Goal: Task Accomplishment & Management: Use online tool/utility

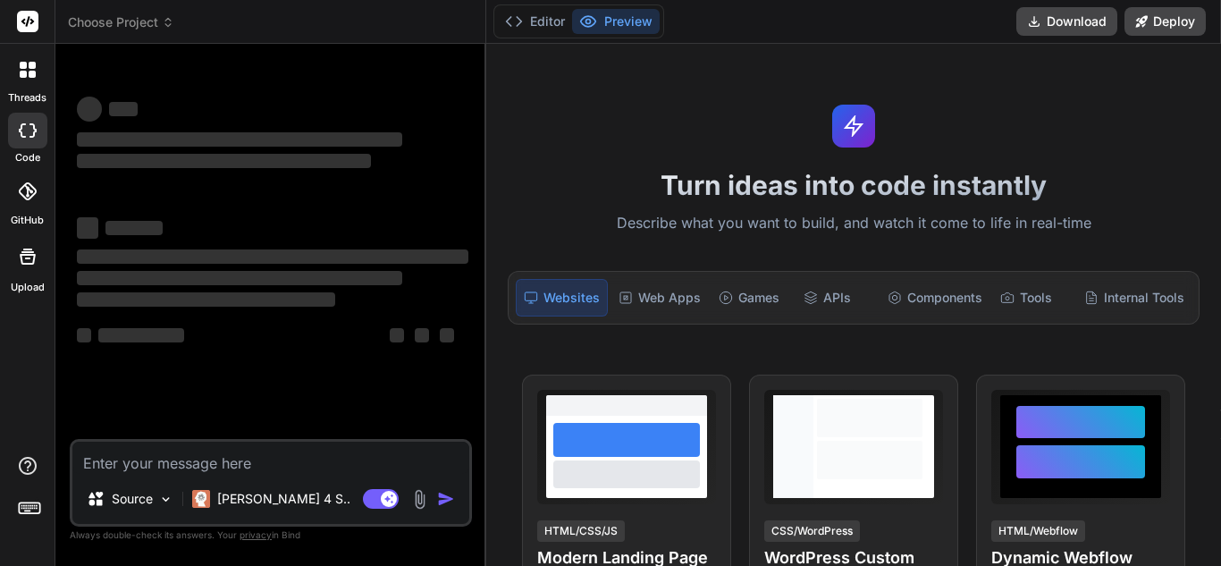
type textarea "x"
type textarea "Convert this code to run with polars lazyframe instead of sparks dataframe. imp…"
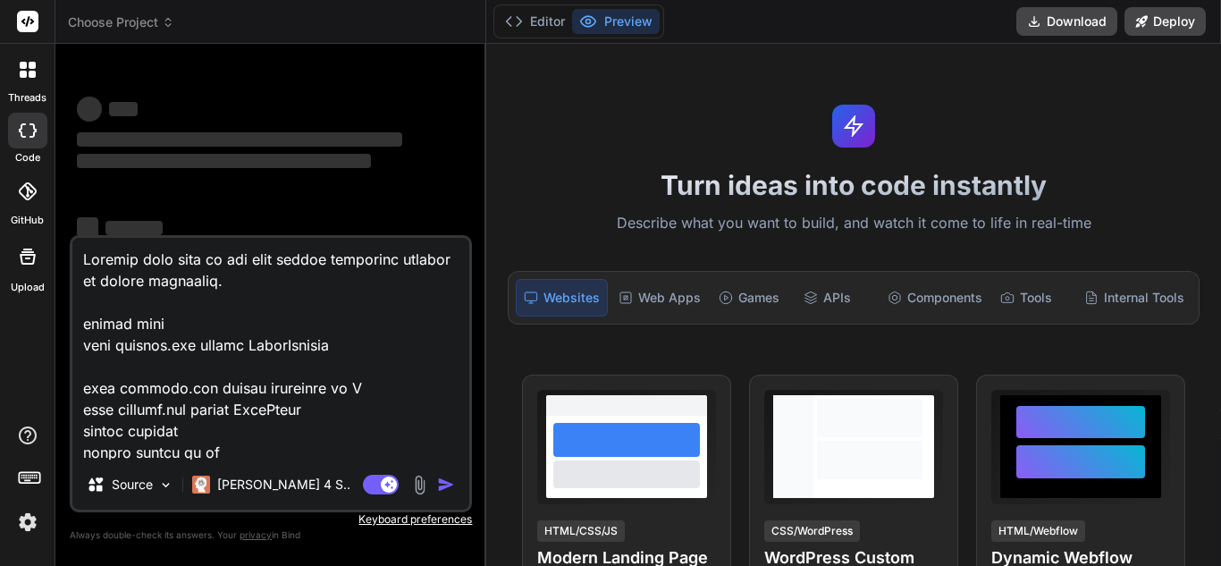
scroll to position [2963, 0]
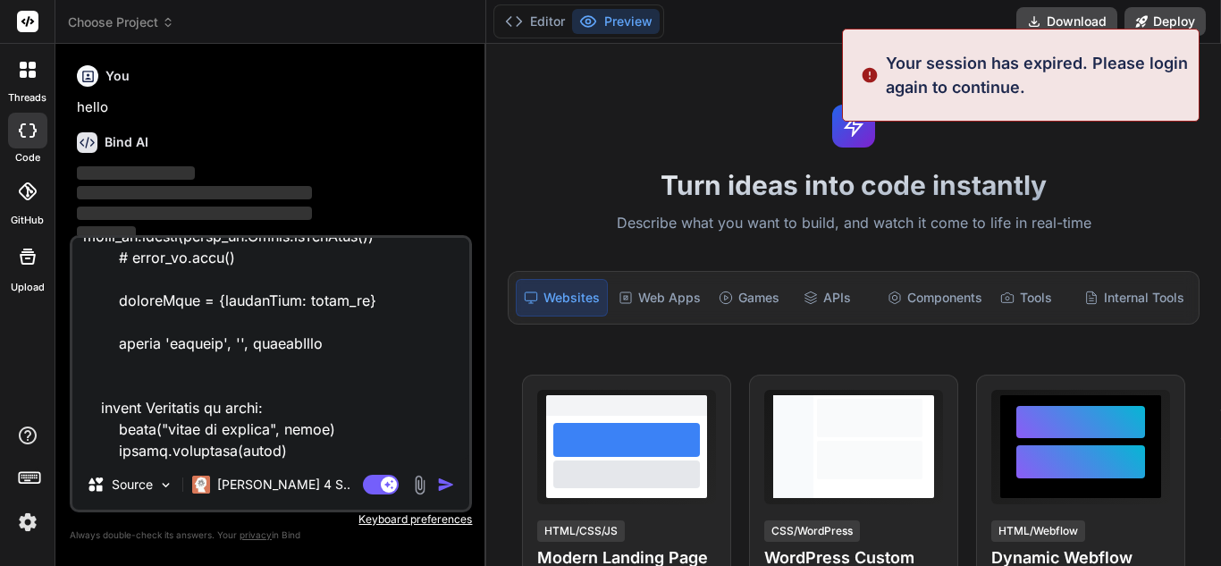
type textarea "x"
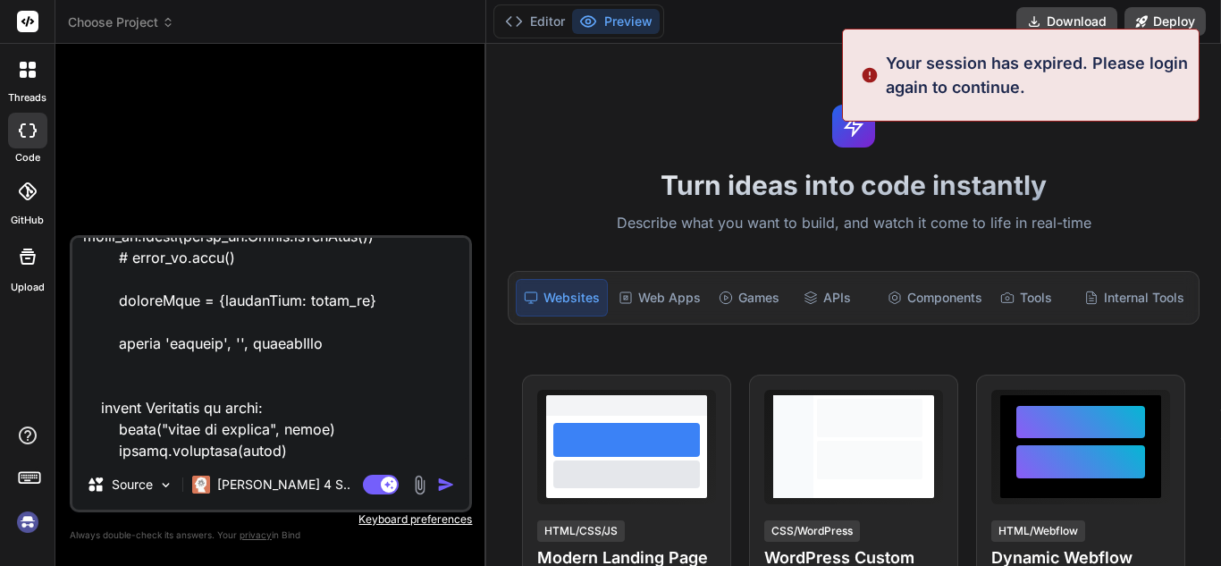
type textarea "Convert this code to run with polars lazyframe instead of sparks dataframe. imp…"
click at [441, 486] on img "button" at bounding box center [446, 485] width 18 height 18
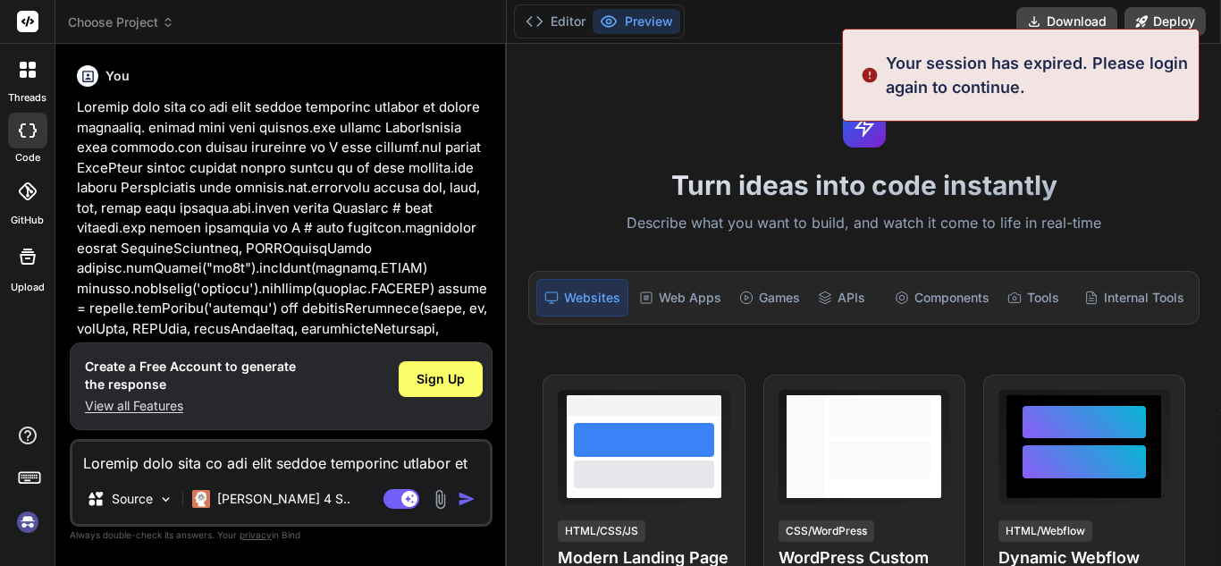
click at [464, 496] on img "button" at bounding box center [467, 499] width 18 height 18
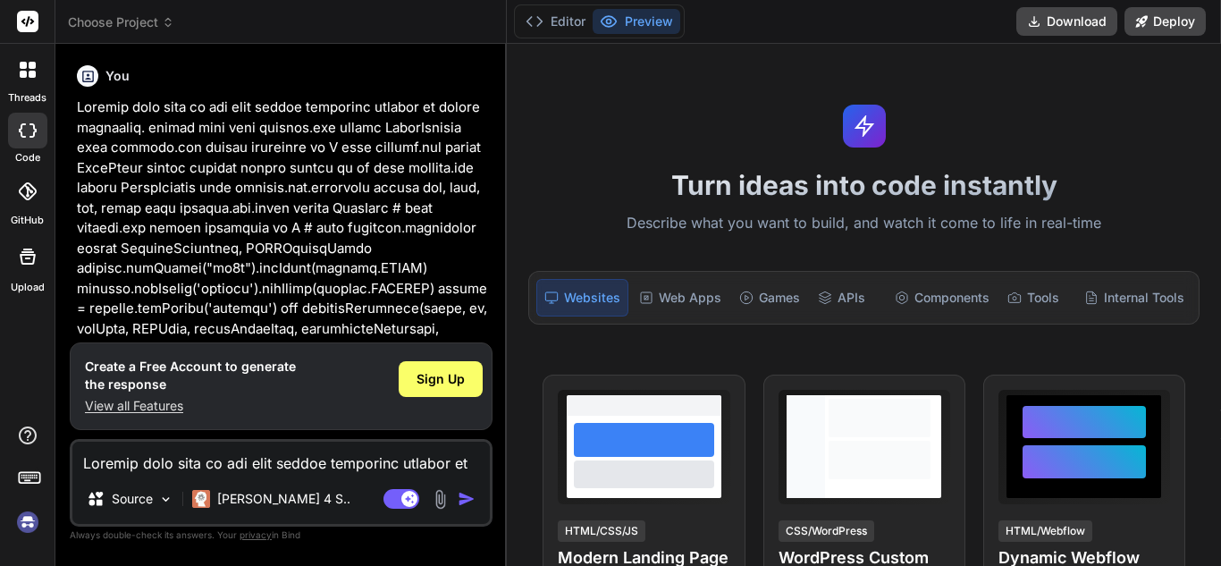
click at [30, 534] on img at bounding box center [28, 522] width 30 height 30
click at [568, 30] on button "Editor" at bounding box center [556, 21] width 74 height 25
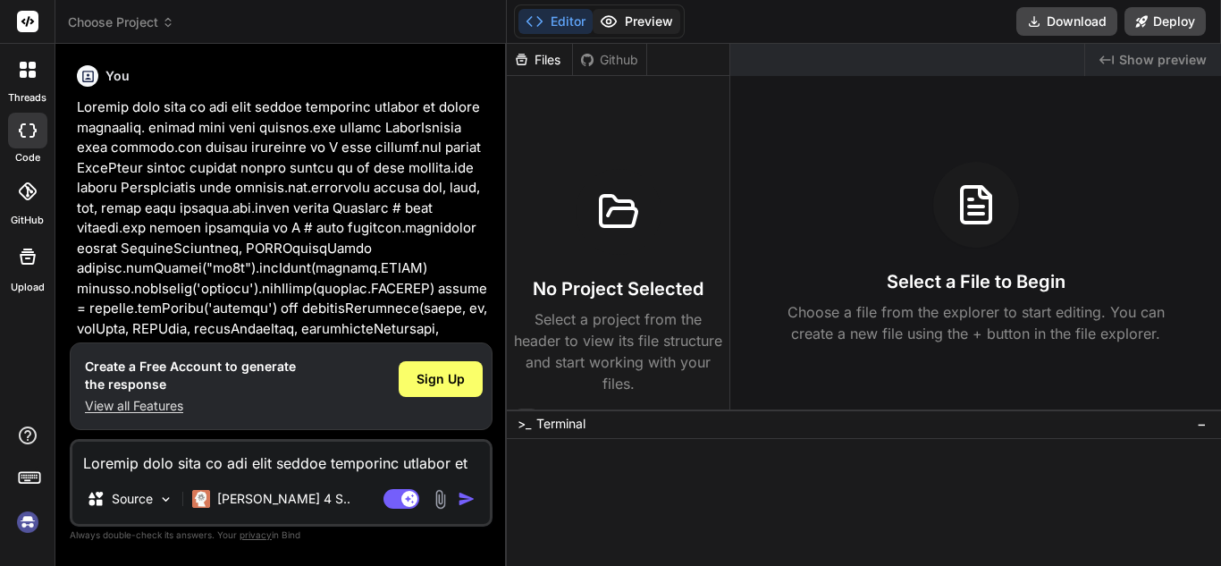
click at [650, 15] on button "Preview" at bounding box center [637, 21] width 88 height 25
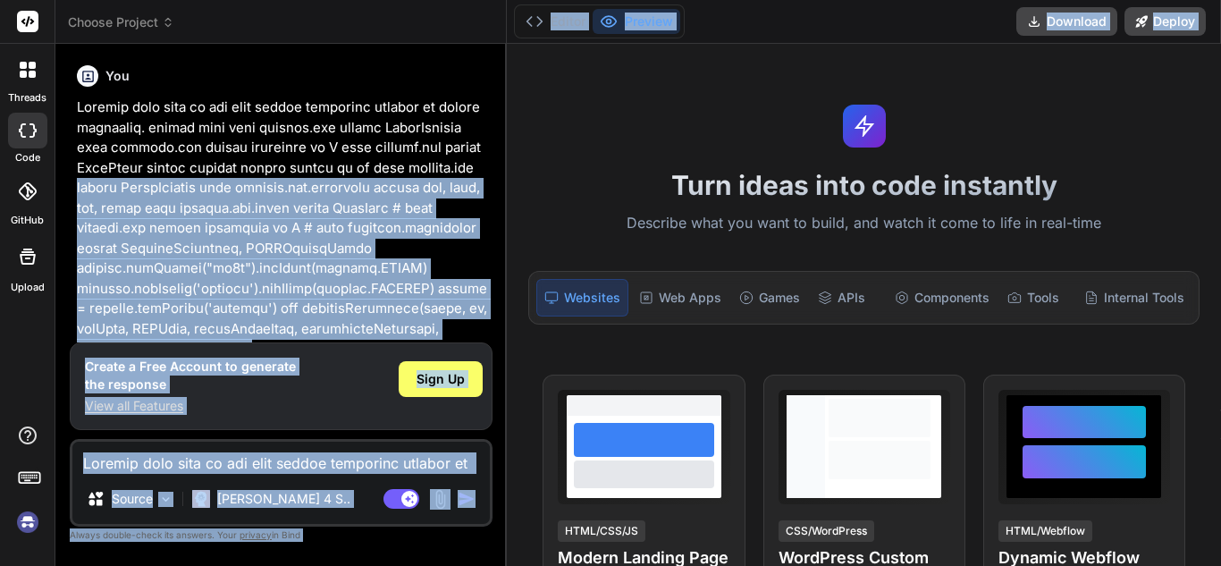
drag, startPoint x: 508, startPoint y: 123, endPoint x: 503, endPoint y: 160, distance: 37.8
click at [503, 160] on div "threads code GitHub Upload Choose Project Created with Pixso. Bind AI Web Searc…" at bounding box center [610, 283] width 1221 height 566
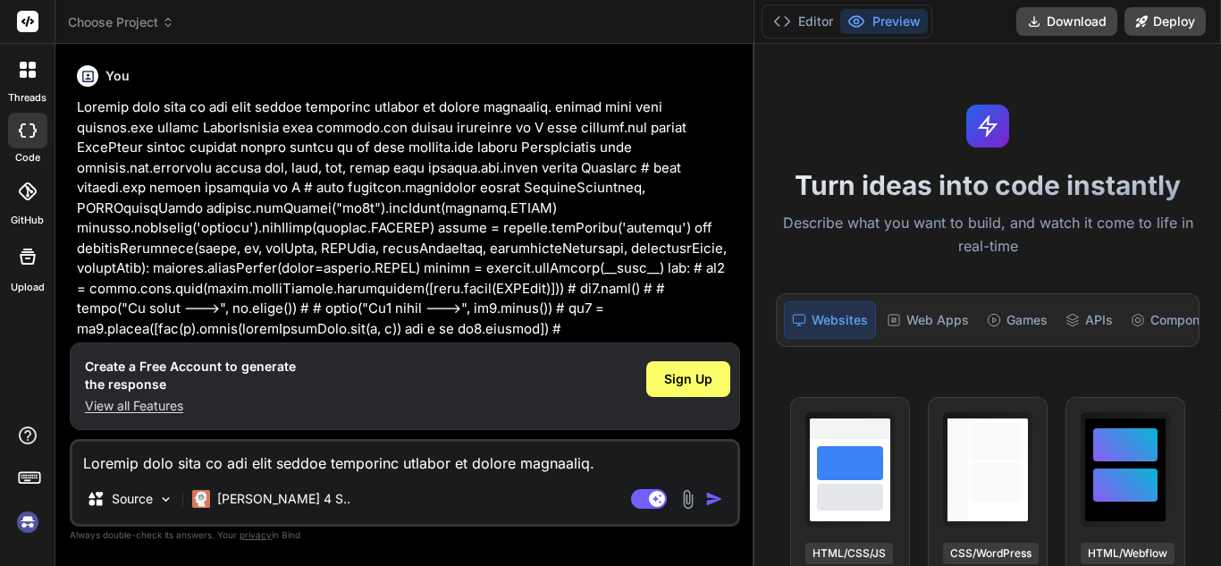
drag, startPoint x: 506, startPoint y: 160, endPoint x: 1221, endPoint y: 150, distance: 714.5
click at [1221, 150] on div "threads code GitHub Upload Choose Project Created with Pixso. Bind AI Web Searc…" at bounding box center [610, 283] width 1221 height 566
click at [923, 218] on p "Describe what you want to build, and watch it come to life in real-time" at bounding box center [987, 235] width 445 height 46
click at [815, 337] on div "Websites" at bounding box center [830, 320] width 92 height 38
click at [30, 72] on icon at bounding box center [32, 74] width 7 height 7
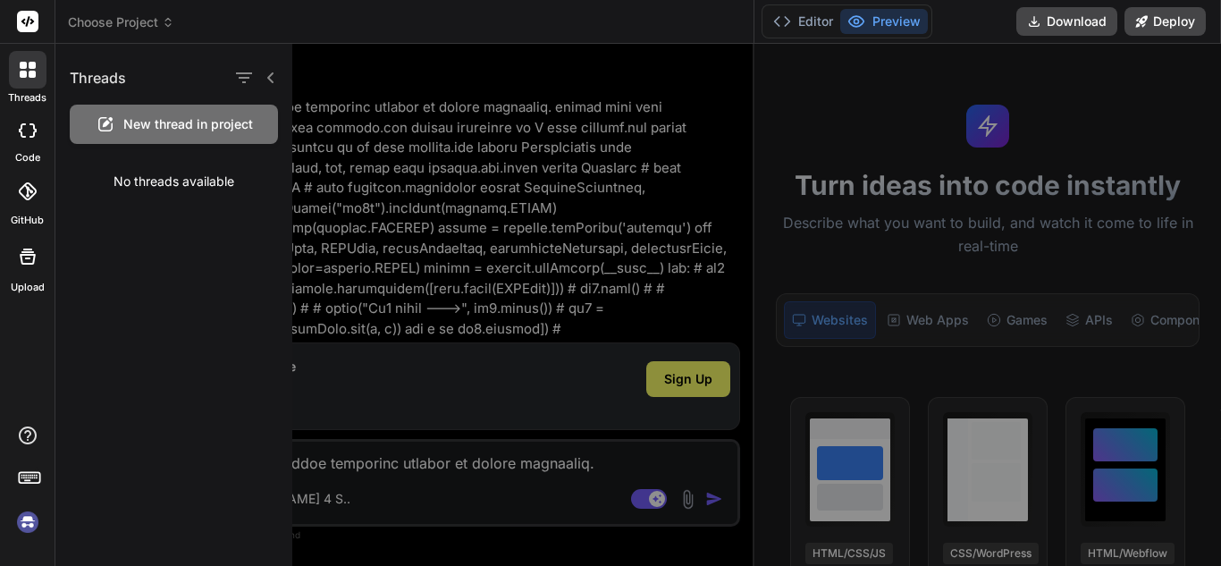
click at [33, 121] on div at bounding box center [27, 131] width 39 height 36
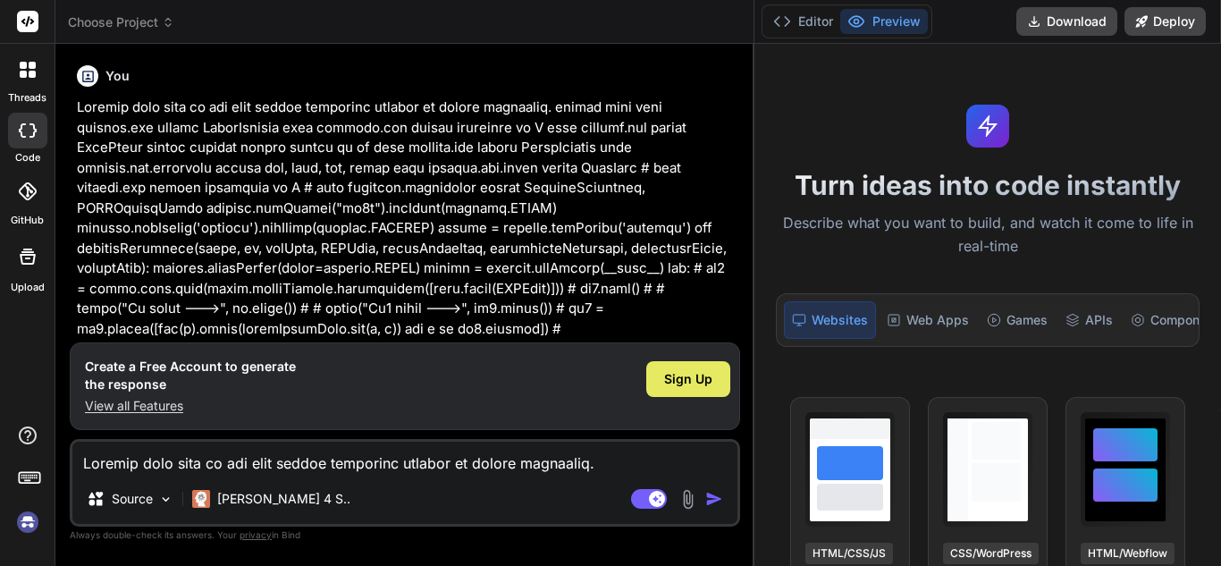
click at [679, 387] on span "Sign Up" at bounding box center [688, 379] width 48 height 18
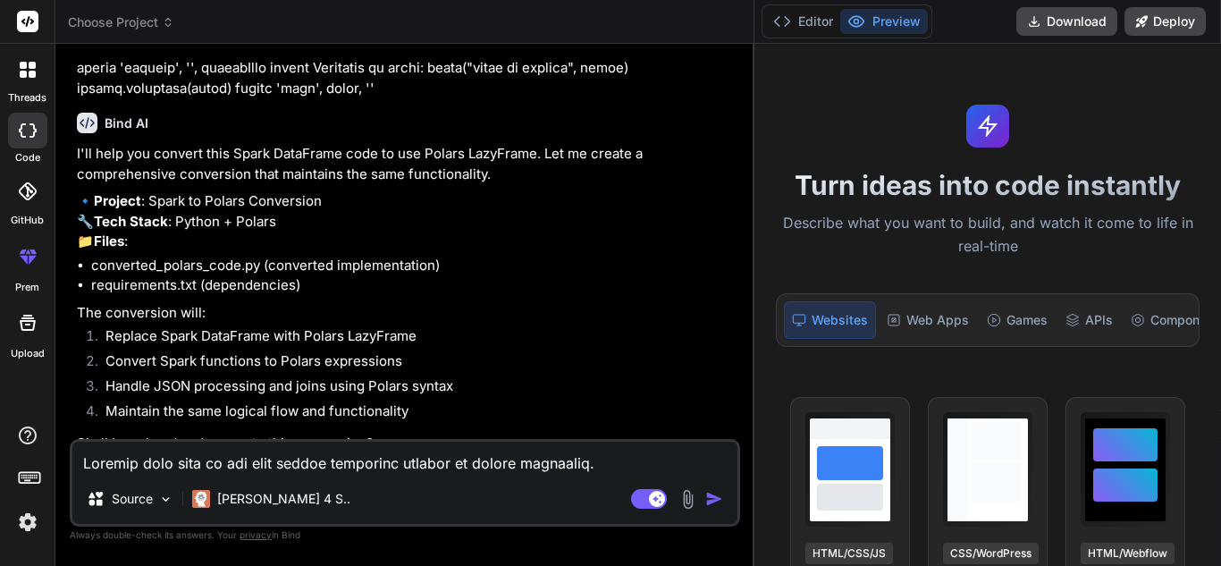
scroll to position [823, 0]
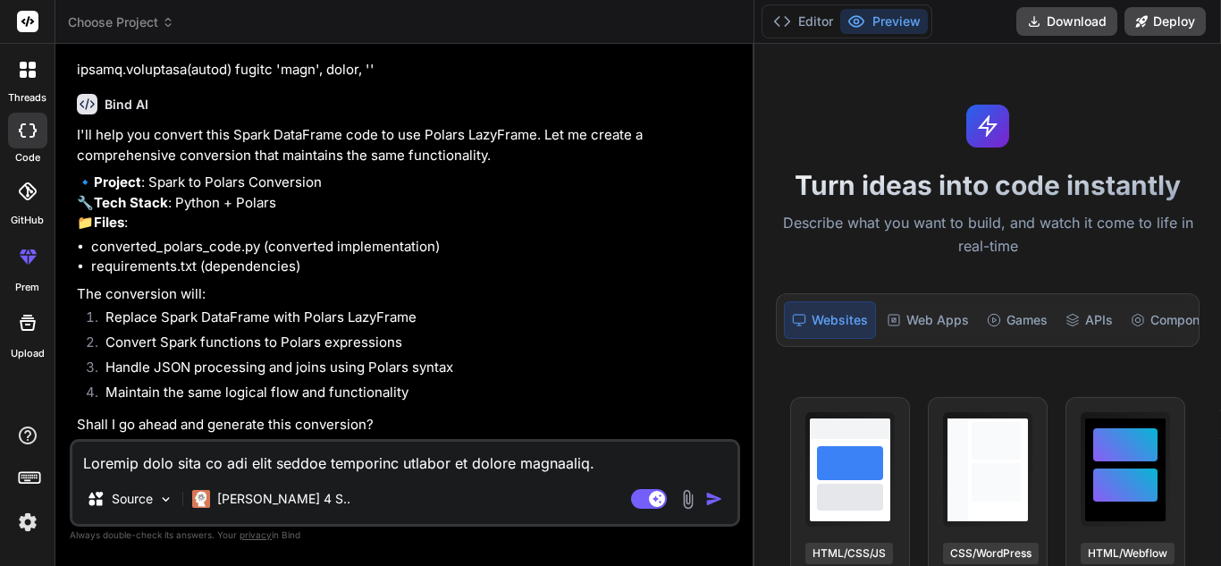
type textarea "x"
click at [30, 130] on icon at bounding box center [28, 130] width 18 height 14
click at [325, 447] on textarea at bounding box center [404, 458] width 665 height 32
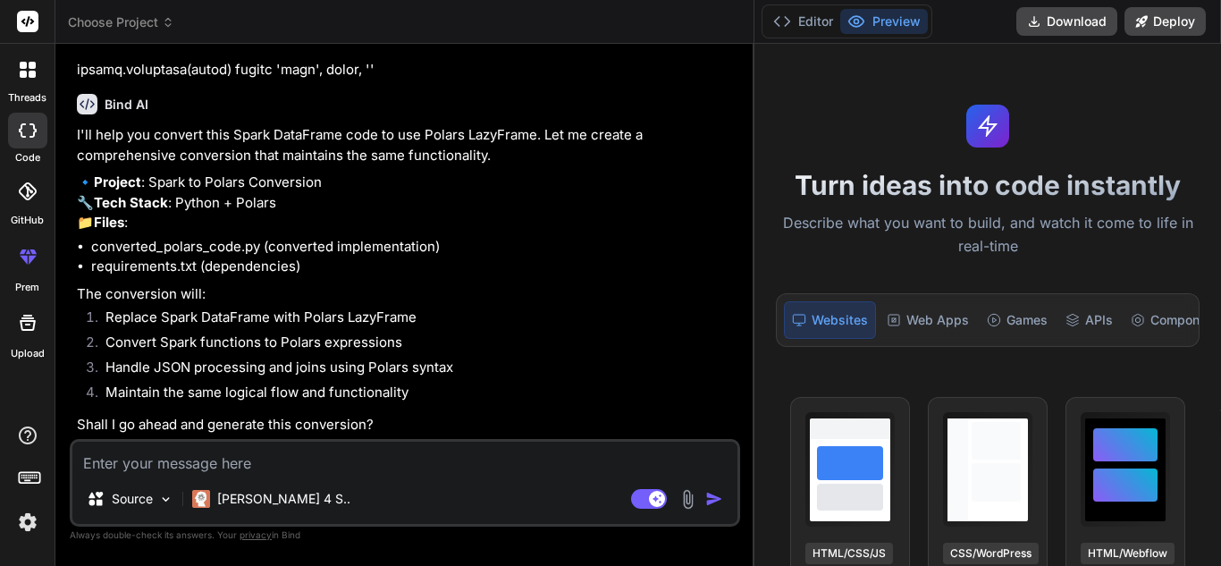
type textarea "y"
type textarea "x"
type textarea "ye"
type textarea "x"
type textarea "yes"
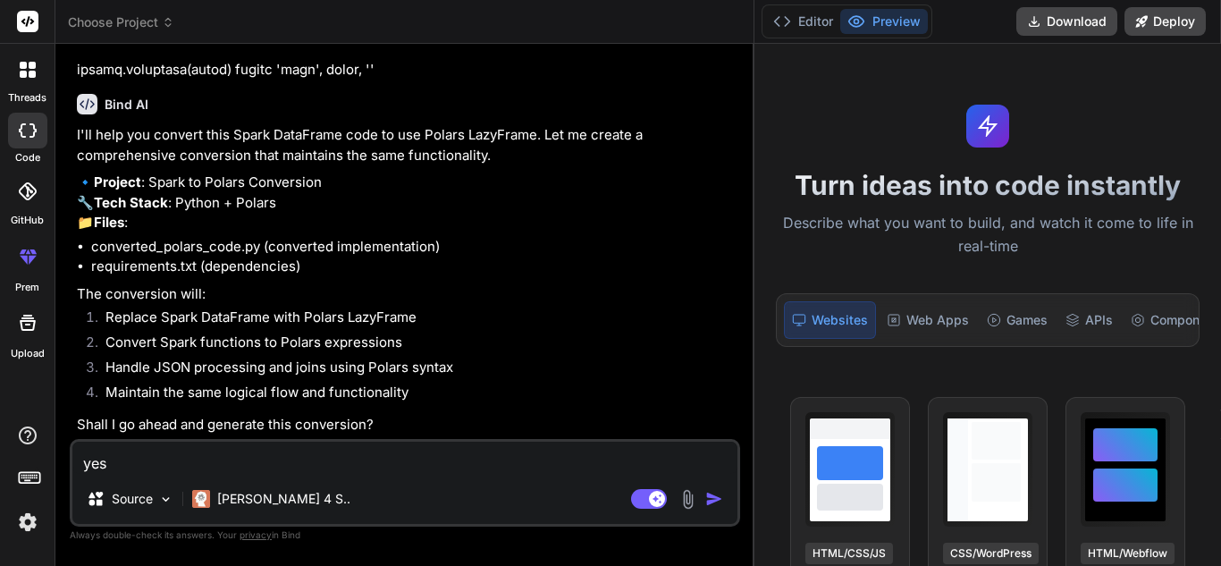
type textarea "x"
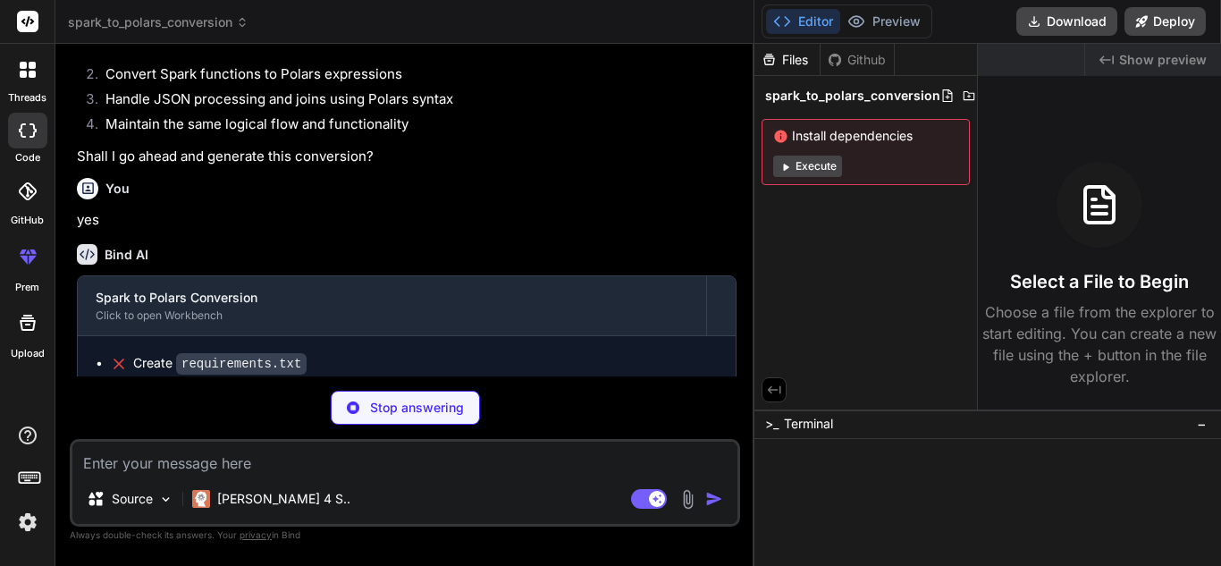
scroll to position [1134, 0]
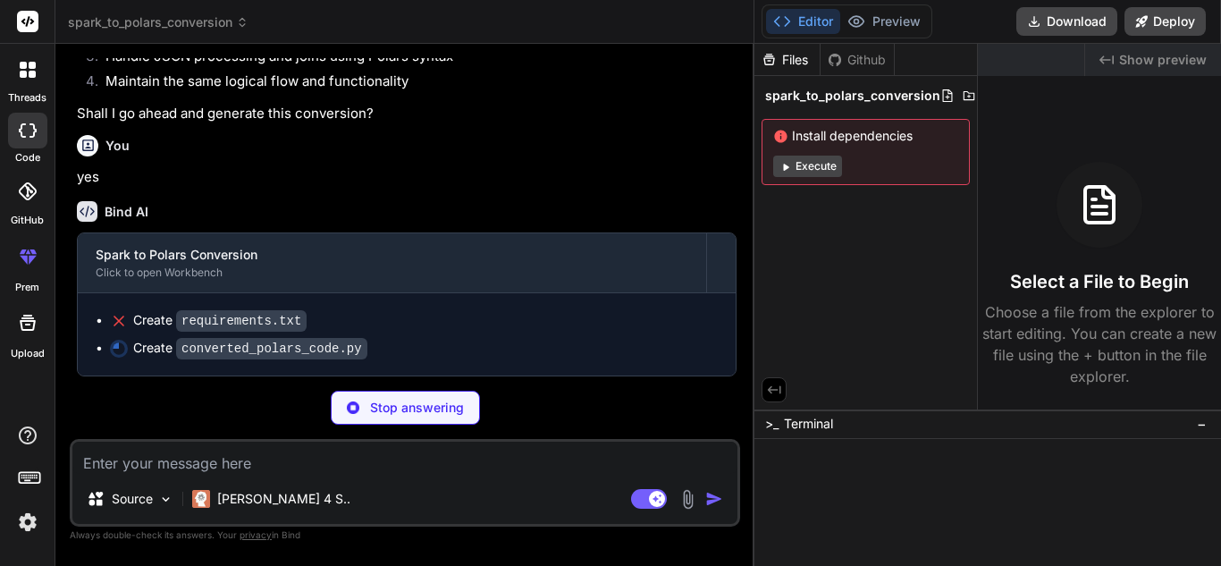
click at [782, 61] on div "Files" at bounding box center [787, 60] width 65 height 18
click at [851, 59] on div "Github" at bounding box center [857, 60] width 73 height 18
click at [1137, 56] on span "Show preview" at bounding box center [1164, 60] width 88 height 18
click at [774, 385] on icon at bounding box center [774, 390] width 16 height 16
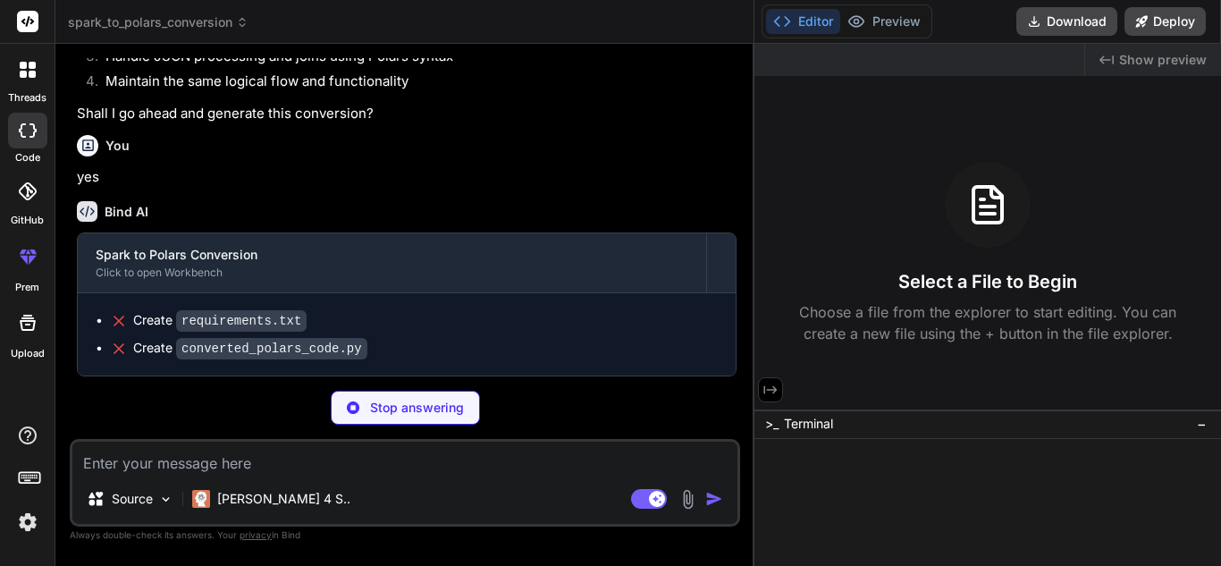
click at [774, 385] on icon at bounding box center [771, 390] width 16 height 16
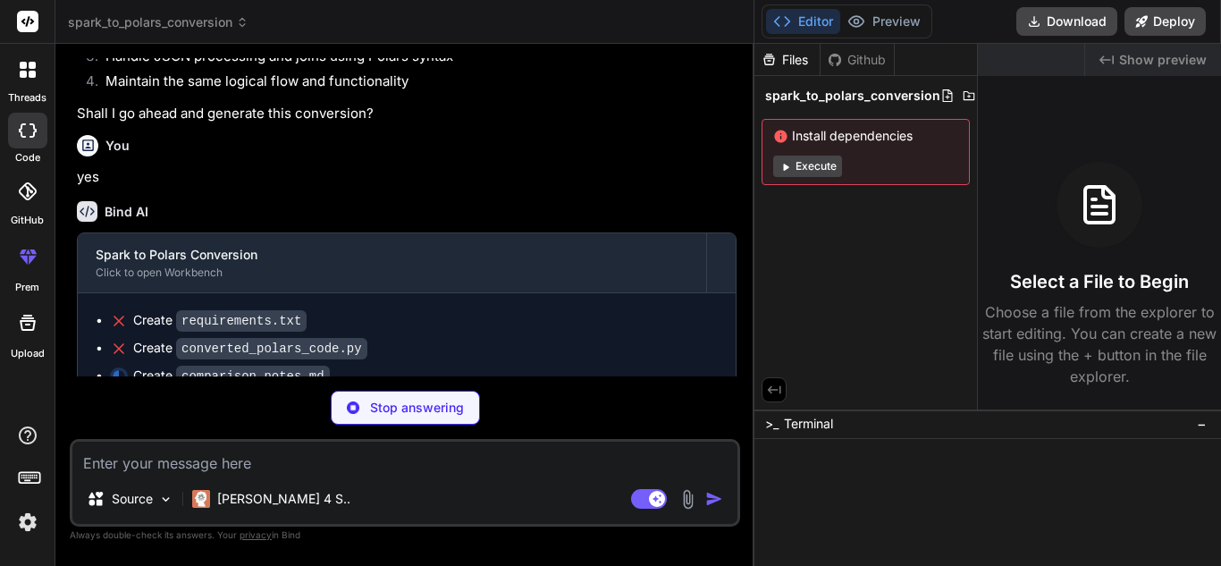
click at [774, 385] on icon at bounding box center [774, 390] width 16 height 16
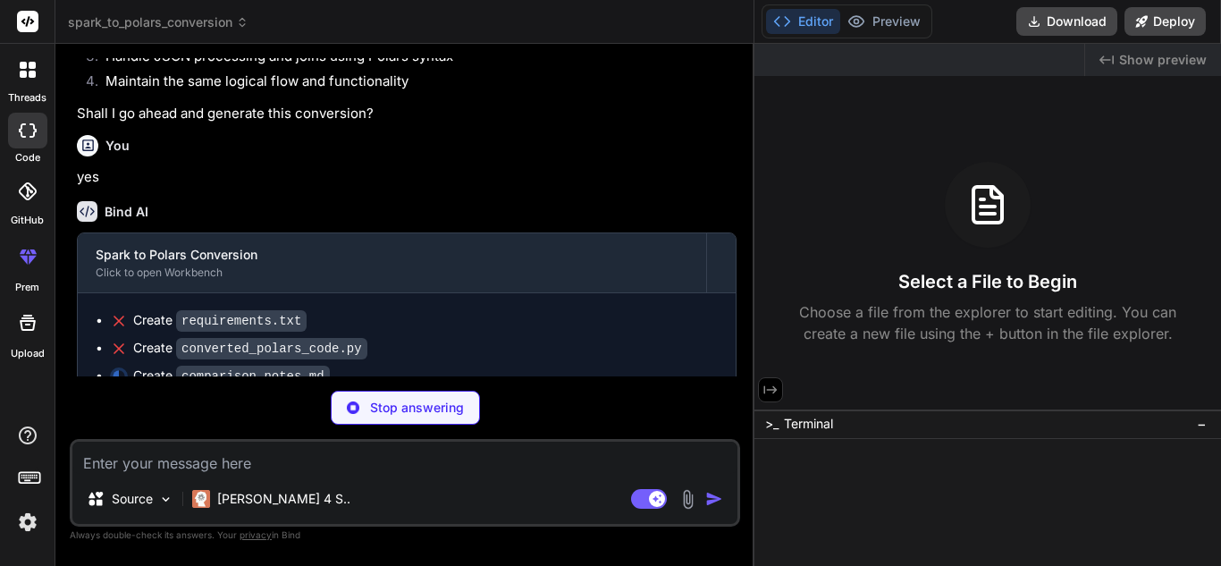
click at [774, 385] on icon at bounding box center [771, 390] width 16 height 16
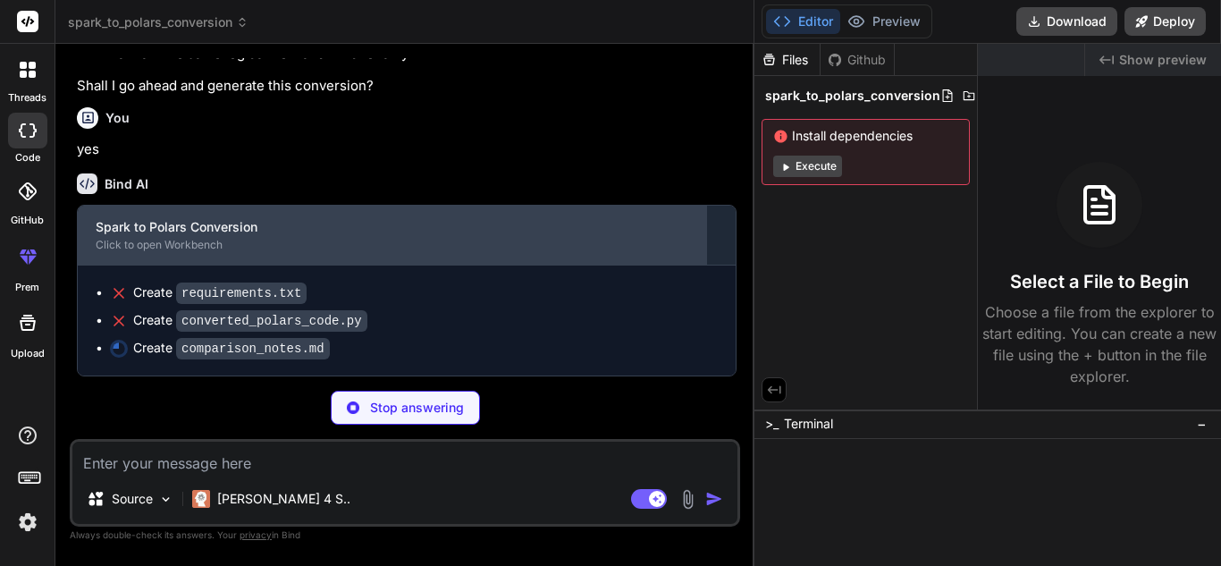
scroll to position [1162, 0]
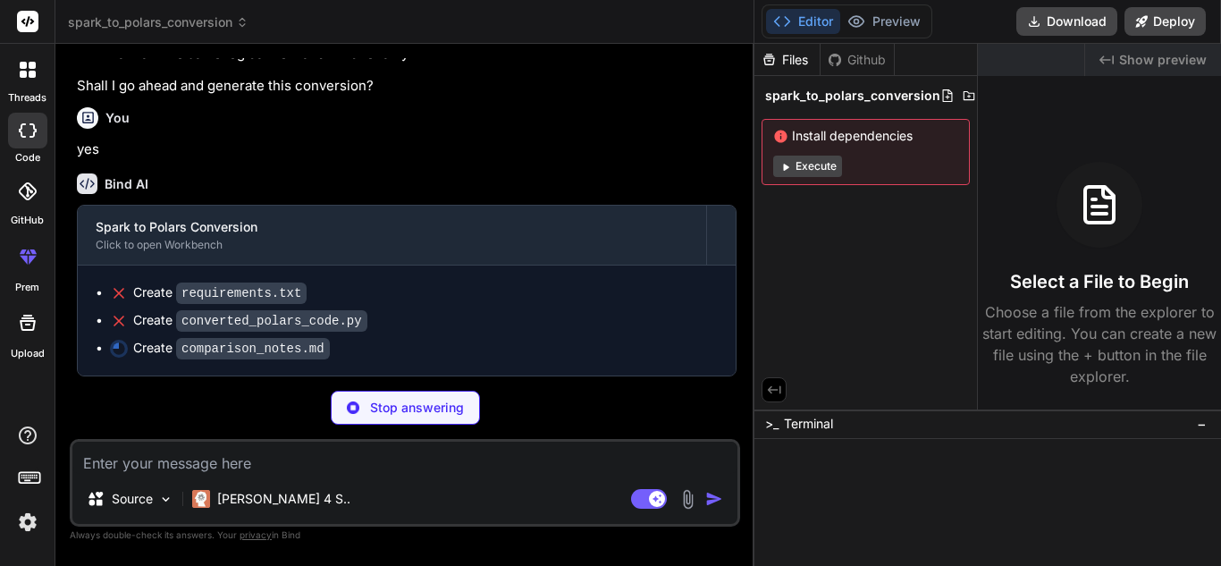
click at [316, 323] on code "converted_polars_code.py" at bounding box center [271, 320] width 191 height 21
click at [397, 407] on p "Stop answering" at bounding box center [417, 408] width 94 height 18
type textarea "x"
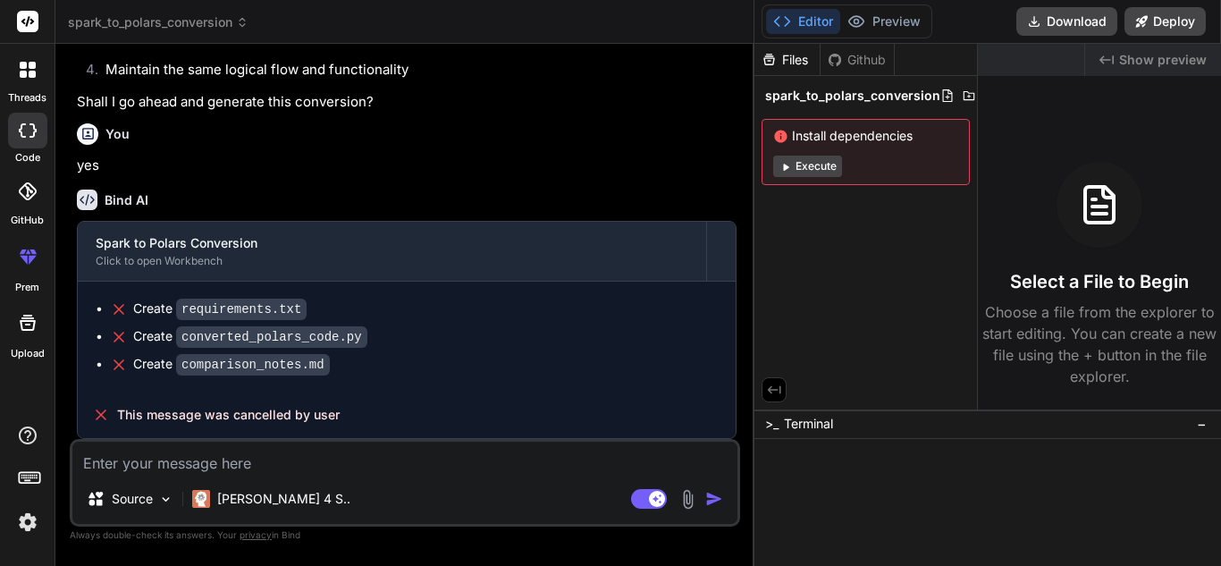
click at [32, 30] on rect at bounding box center [27, 21] width 21 height 21
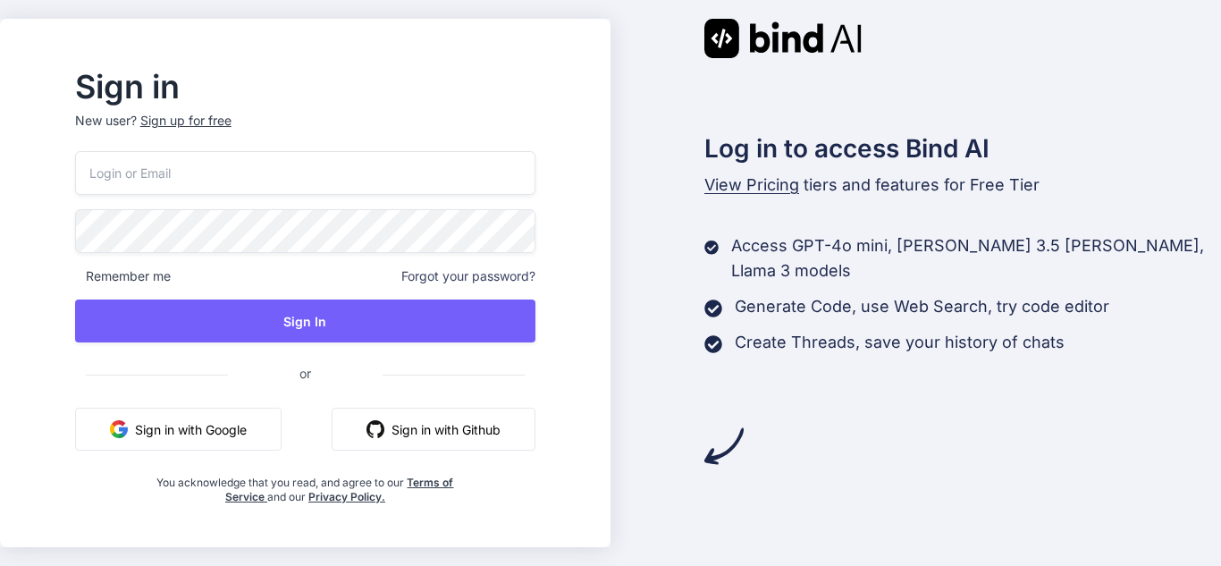
click at [340, 191] on input "email" at bounding box center [305, 173] width 461 height 44
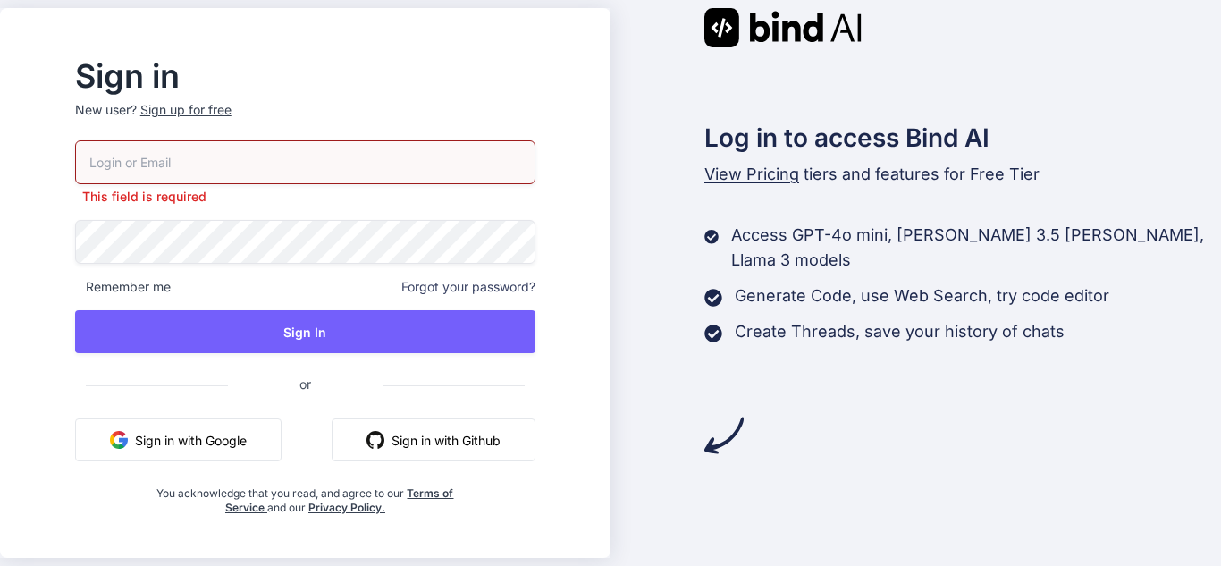
click at [221, 121] on p "New user? Sign up for free" at bounding box center [305, 120] width 461 height 39
click at [232, 114] on div "Sign up for free" at bounding box center [185, 110] width 91 height 18
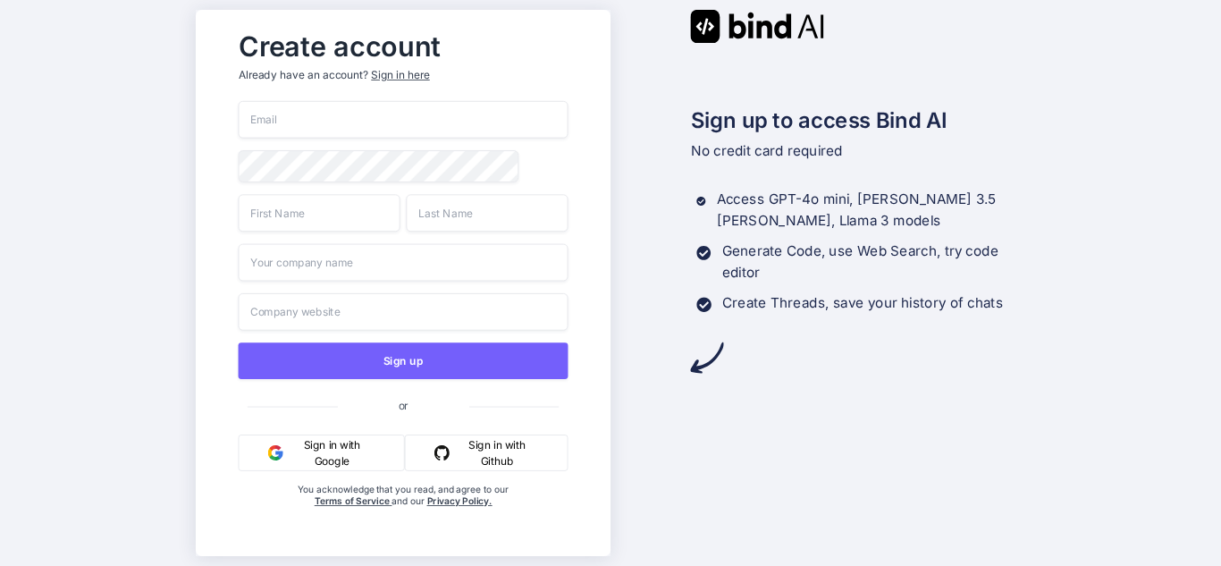
click at [427, 125] on input "email" at bounding box center [403, 120] width 330 height 38
type input "[EMAIL_ADDRESS][DOMAIN_NAME]"
type input "peso"
type input "mok"
type input "[DOMAIN_NAME]"
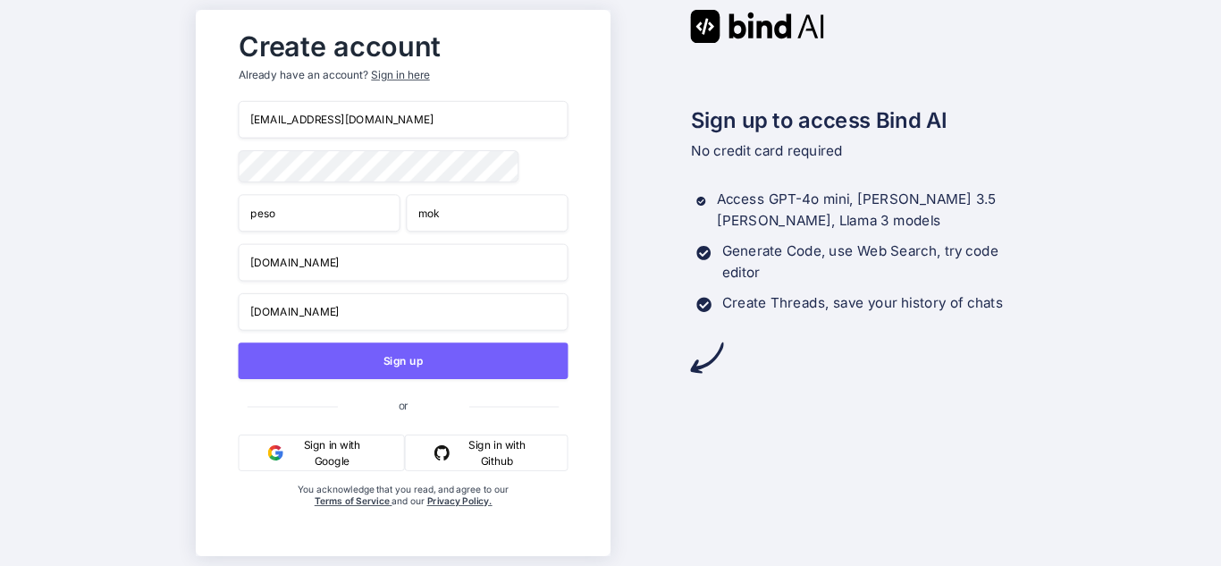
type input "[DOMAIN_NAME]"
click at [238, 342] on button "Sign up" at bounding box center [403, 360] width 330 height 37
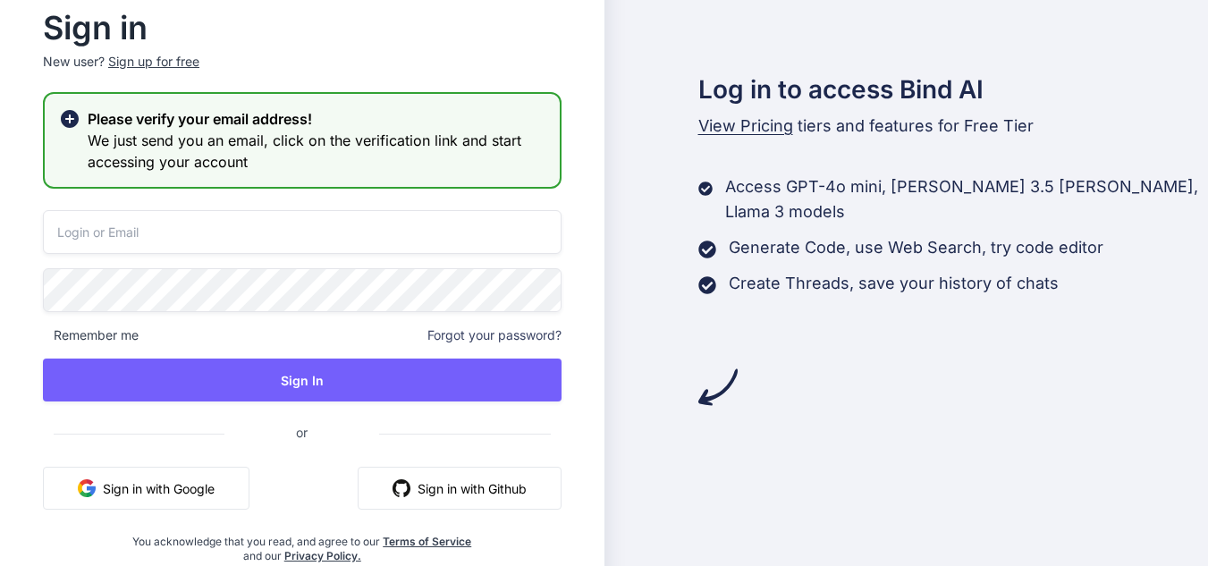
click at [72, 117] on icon at bounding box center [70, 119] width 18 height 18
click at [173, 224] on input "email" at bounding box center [302, 232] width 519 height 44
type input "[EMAIL_ADDRESS][DOMAIN_NAME]"
click at [43, 359] on button "Sign In" at bounding box center [302, 380] width 519 height 43
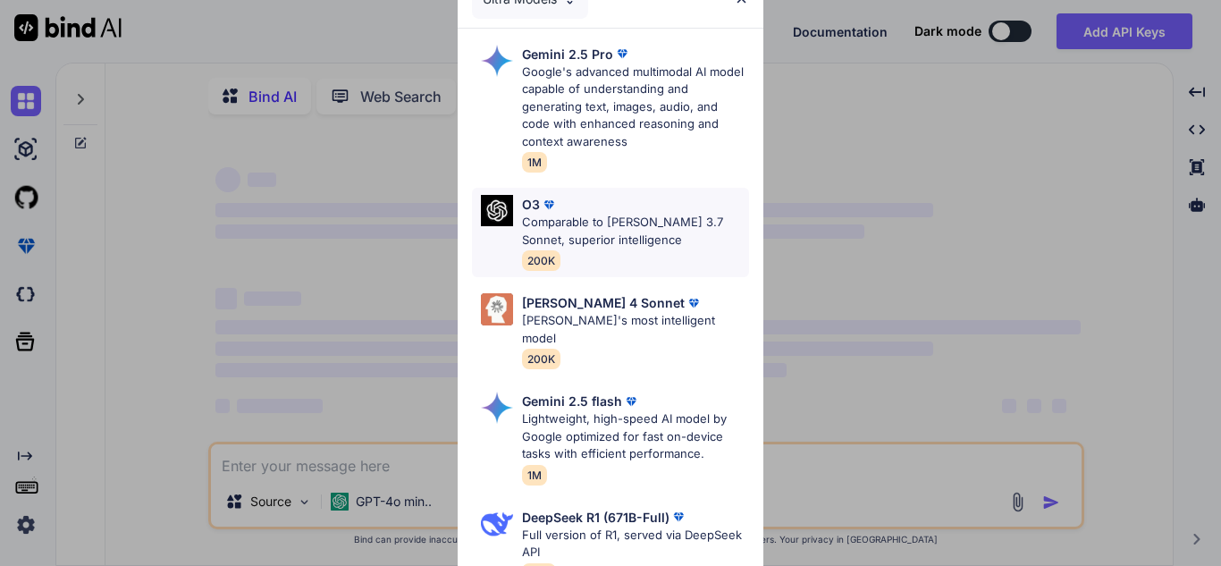
type textarea "x"
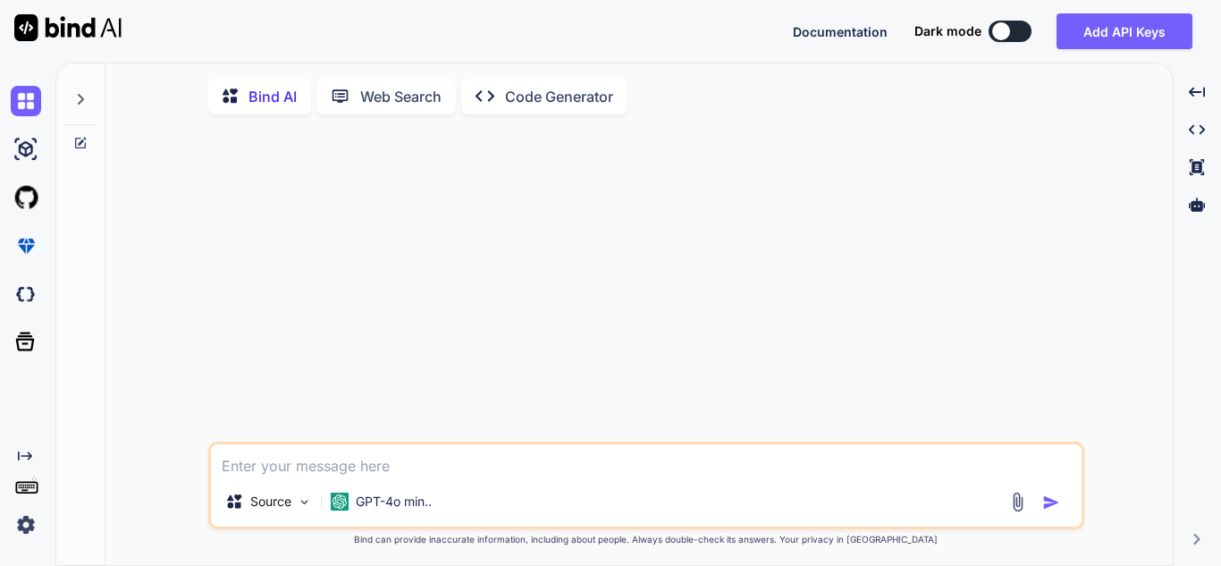
click at [315, 465] on textarea at bounding box center [646, 460] width 871 height 32
paste textarea "Convert this code to run with polars lazyframe instead of sparks dataframe. imp…"
type textarea "Convert this code to run with polars lazyframe instead of sparks dataframe. imp…"
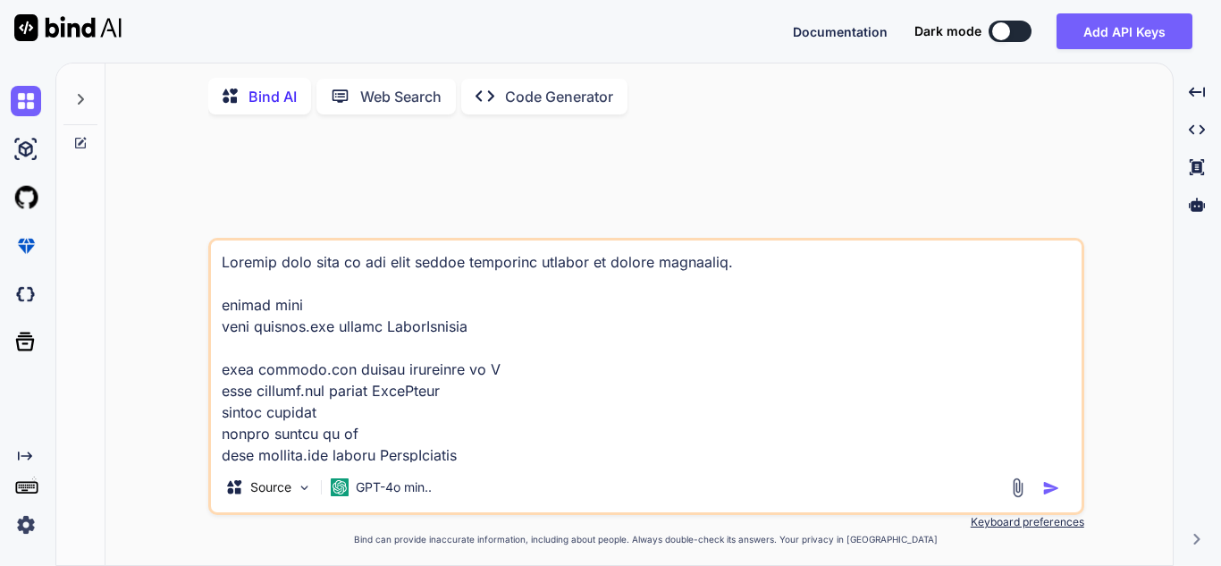
scroll to position [2255, 0]
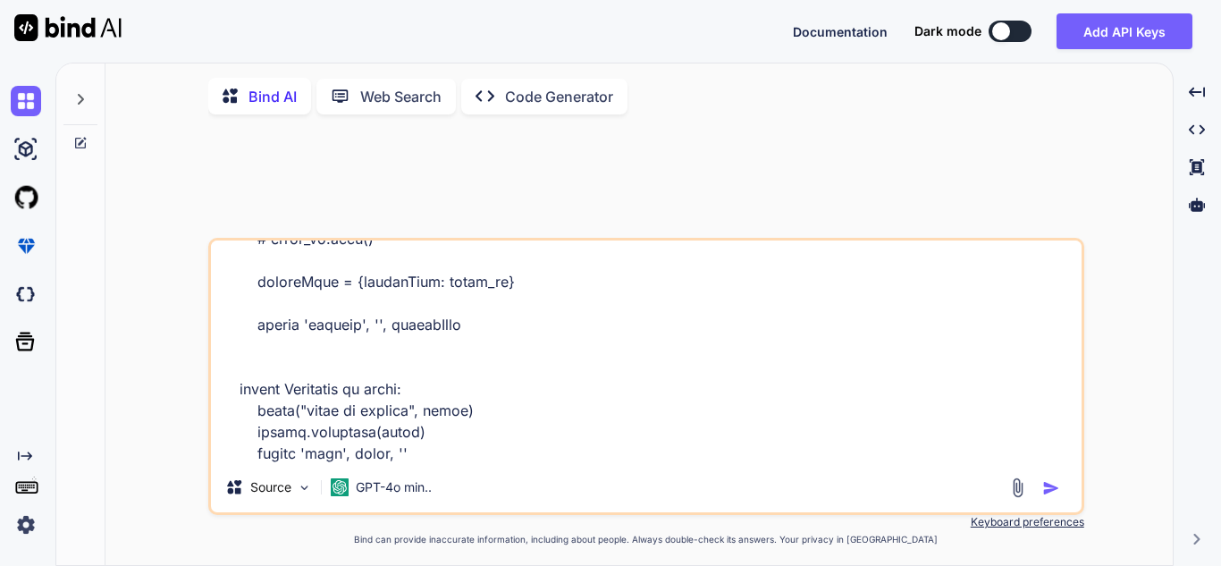
type textarea "x"
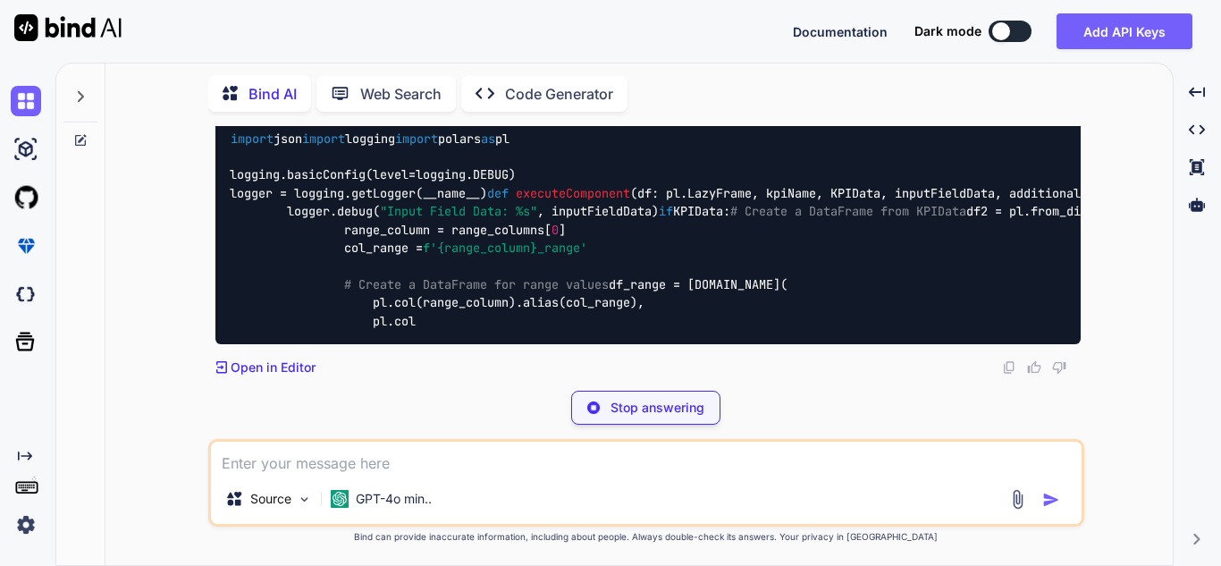
scroll to position [1089, 0]
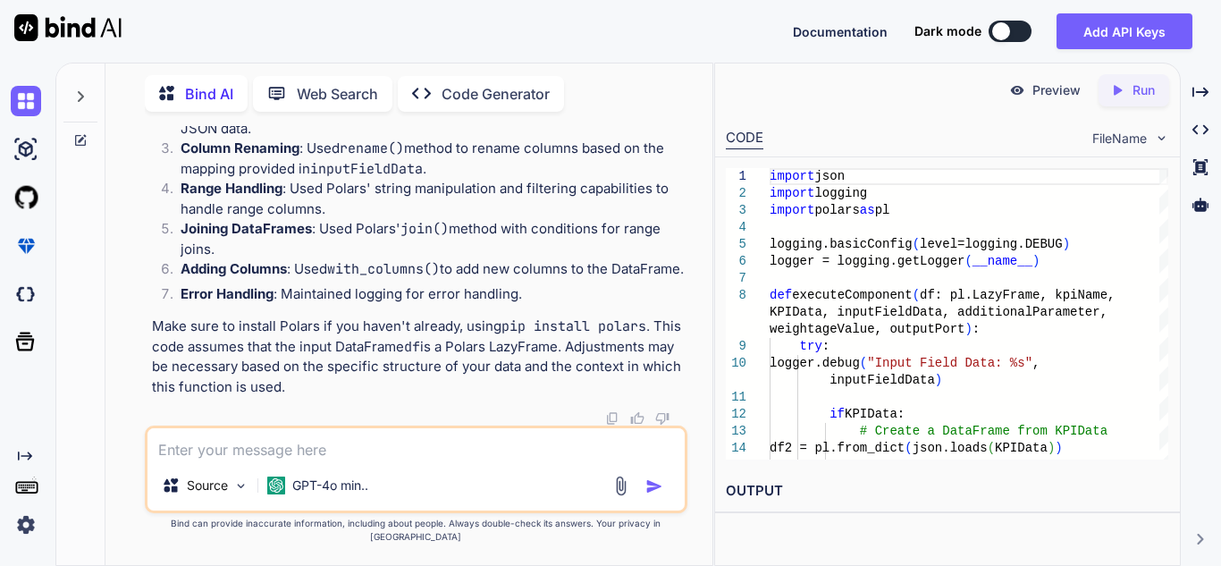
type textarea "x"
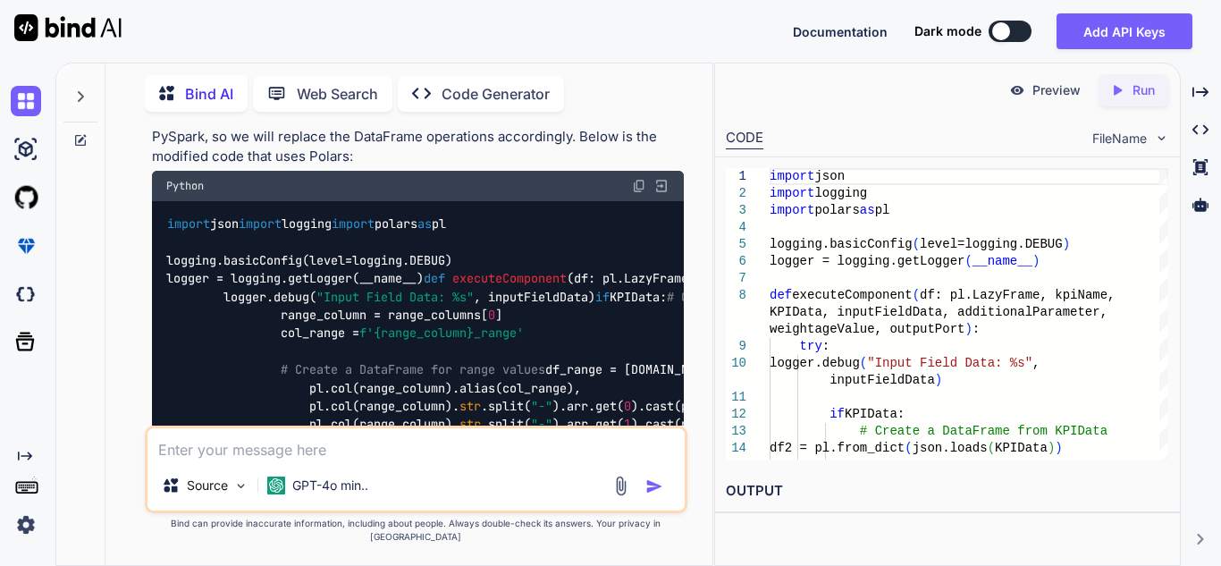
scroll to position [1136, 0]
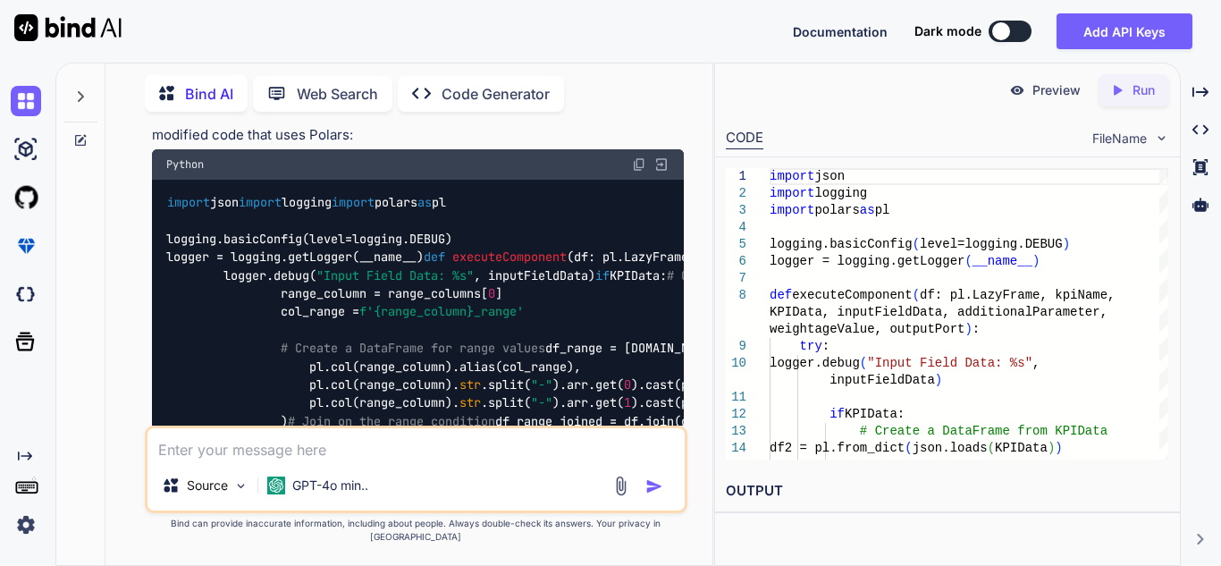
click at [641, 157] on img at bounding box center [639, 164] width 14 height 14
